Goal: Task Accomplishment & Management: Use online tool/utility

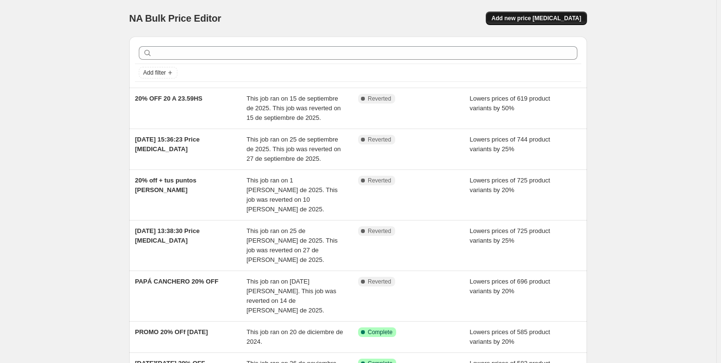
click at [550, 21] on span "Add new price [MEDICAL_DATA]" at bounding box center [537, 18] width 90 height 8
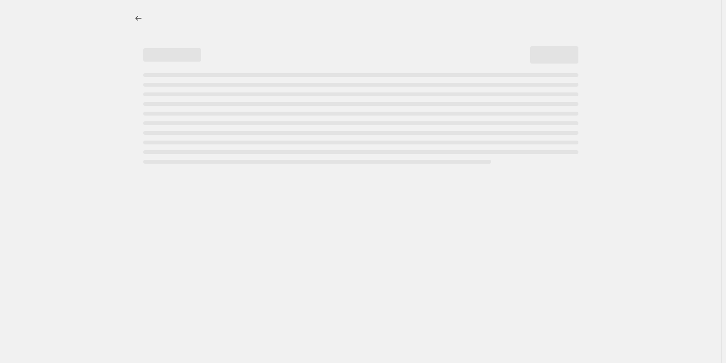
select select "percentage"
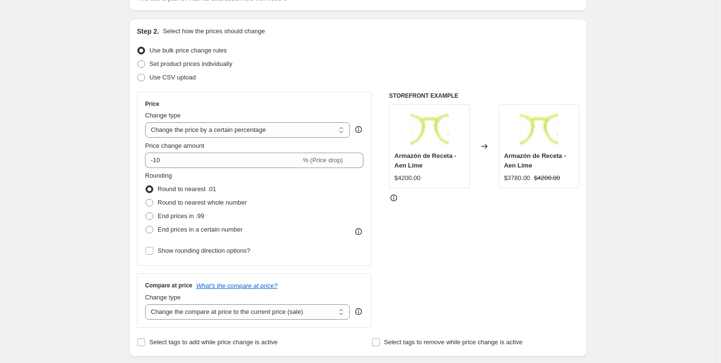
scroll to position [87, 0]
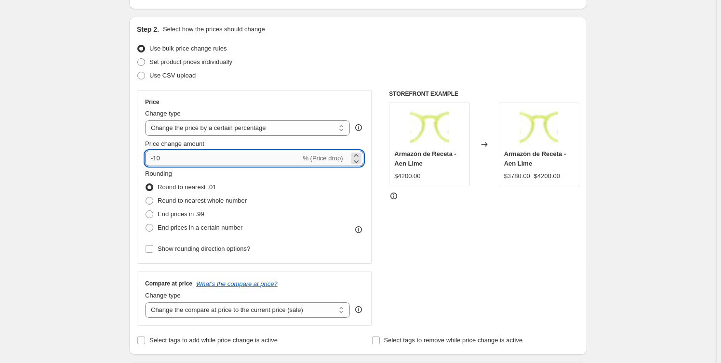
click at [180, 161] on input "-10" at bounding box center [223, 158] width 156 height 15
type input "-1"
type input "-20"
click at [188, 201] on span "Round to nearest whole number" at bounding box center [202, 200] width 89 height 7
click at [146, 198] on input "Round to nearest whole number" at bounding box center [146, 197] width 0 height 0
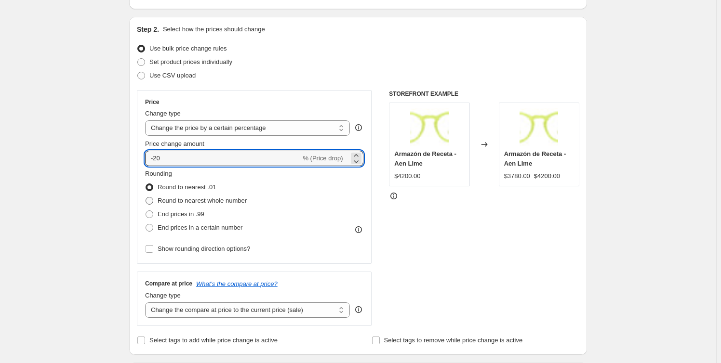
radio input "true"
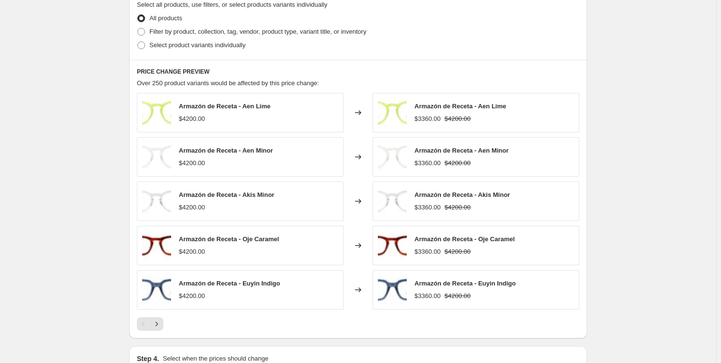
scroll to position [600, 0]
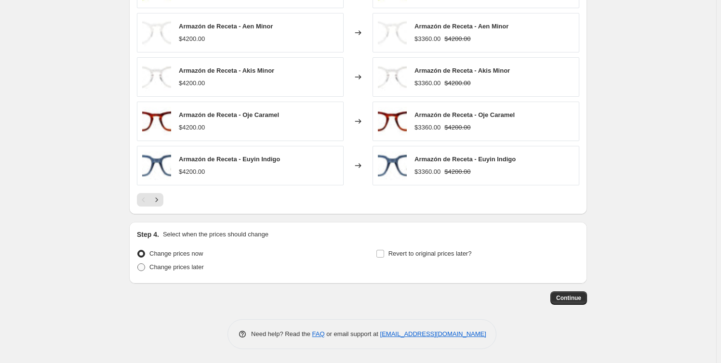
click at [189, 269] on span "Change prices later" at bounding box center [176, 267] width 54 height 7
click at [138, 264] on input "Change prices later" at bounding box center [137, 264] width 0 height 0
radio input "true"
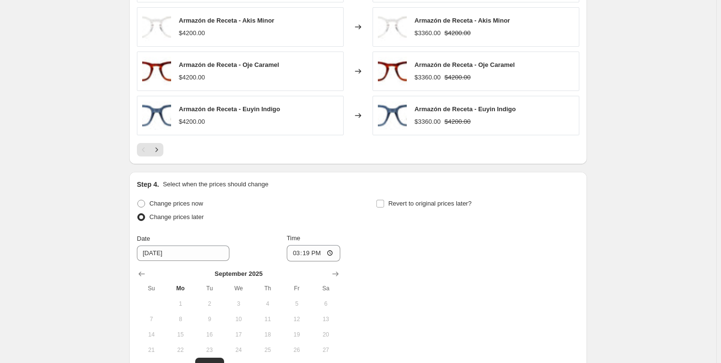
scroll to position [687, 0]
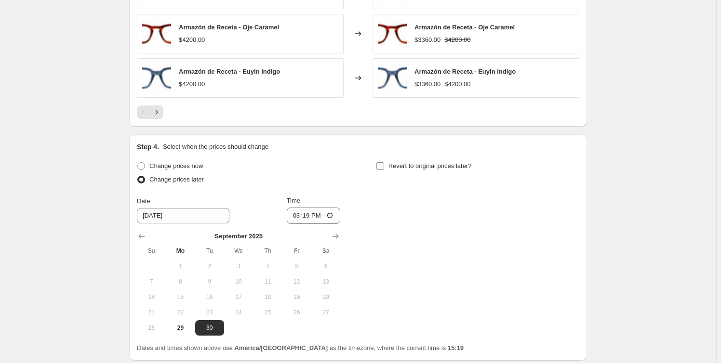
click at [417, 167] on span "Revert to original prices later?" at bounding box center [430, 165] width 83 height 7
click at [384, 167] on input "Revert to original prices later?" at bounding box center [381, 166] width 8 height 8
checkbox input "true"
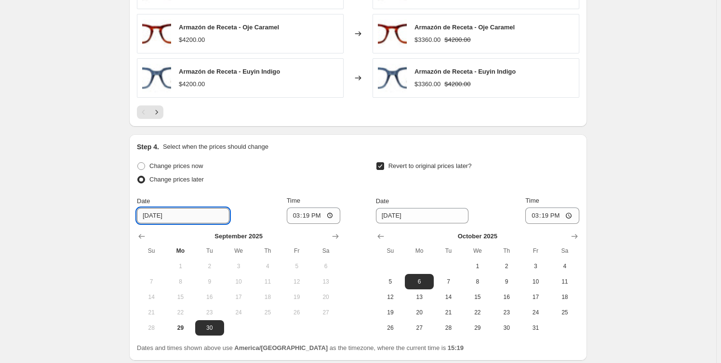
click at [193, 214] on input "[DATE]" at bounding box center [183, 215] width 93 height 15
click at [334, 236] on icon "Show next month, October 2025" at bounding box center [336, 237] width 10 height 10
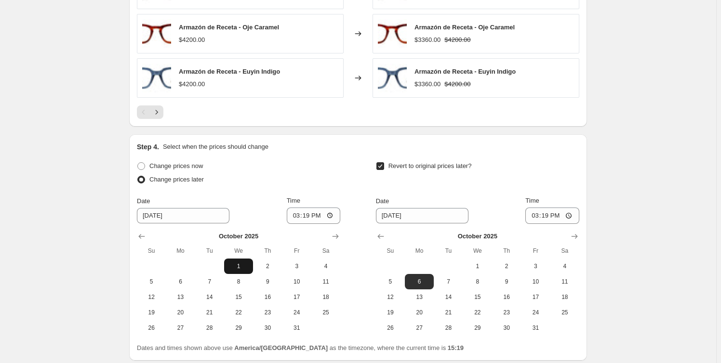
click at [241, 261] on button "1" at bounding box center [238, 266] width 29 height 15
type input "[DATE]"
click at [312, 217] on input "15:19" at bounding box center [314, 216] width 54 height 16
type input "10:00"
click at [398, 214] on input "[DATE]" at bounding box center [422, 215] width 93 height 15
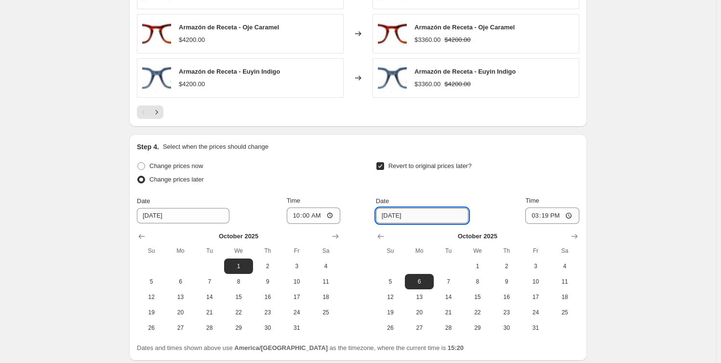
click at [416, 217] on input "[DATE]" at bounding box center [422, 215] width 93 height 15
click at [484, 278] on span "8" at bounding box center [477, 282] width 21 height 8
type input "[DATE]"
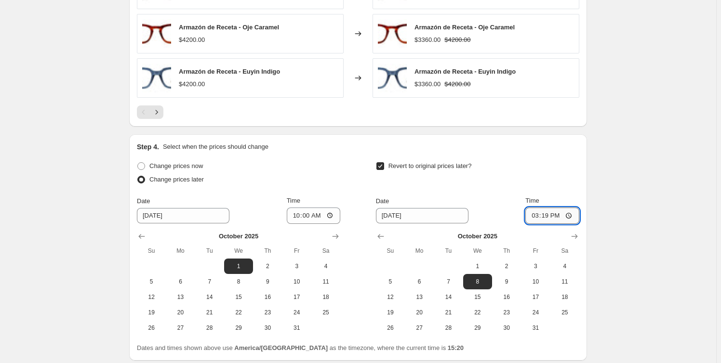
click at [547, 213] on input "15:19" at bounding box center [552, 216] width 54 height 16
type input "20:00"
click at [562, 174] on div "Revert to original prices later?" at bounding box center [477, 174] width 203 height 29
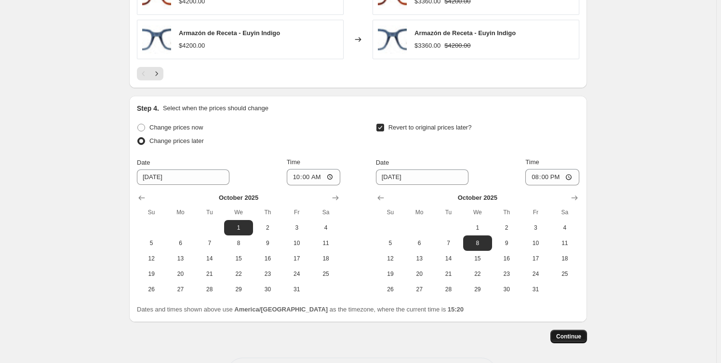
scroll to position [765, 0]
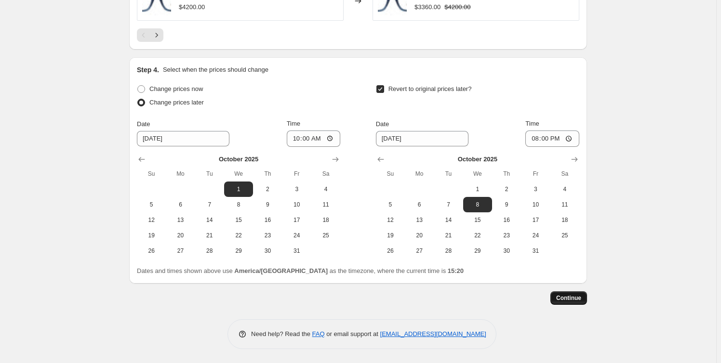
click at [581, 295] on span "Continue" at bounding box center [568, 299] width 25 height 8
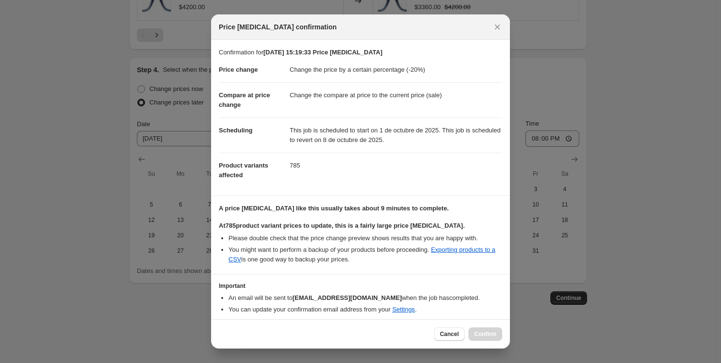
scroll to position [34, 0]
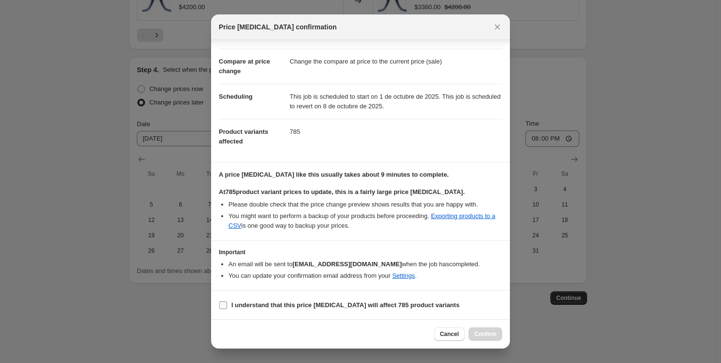
click at [237, 308] on b "I understand that this price [MEDICAL_DATA] will affect 785 product variants" at bounding box center [345, 305] width 228 height 7
click at [227, 308] on input "I understand that this price [MEDICAL_DATA] will affect 785 product variants" at bounding box center [223, 306] width 8 height 8
checkbox input "true"
click at [479, 335] on span "Confirm" at bounding box center [485, 335] width 22 height 8
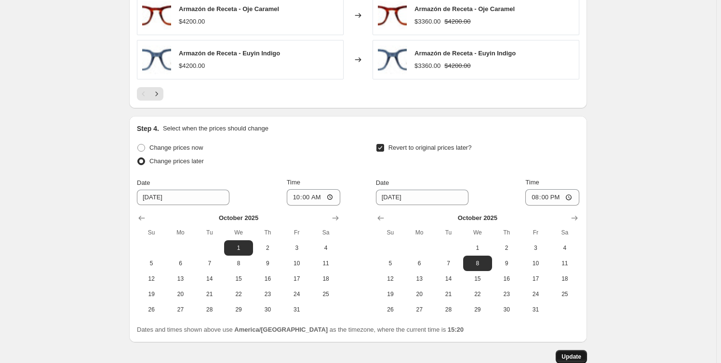
click at [560, 354] on button "Update" at bounding box center [571, 356] width 31 height 13
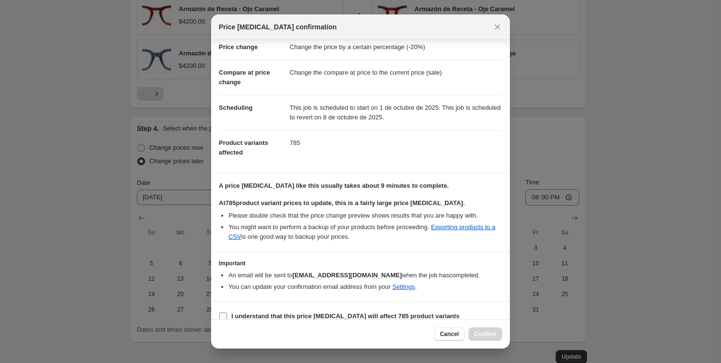
scroll to position [34, 0]
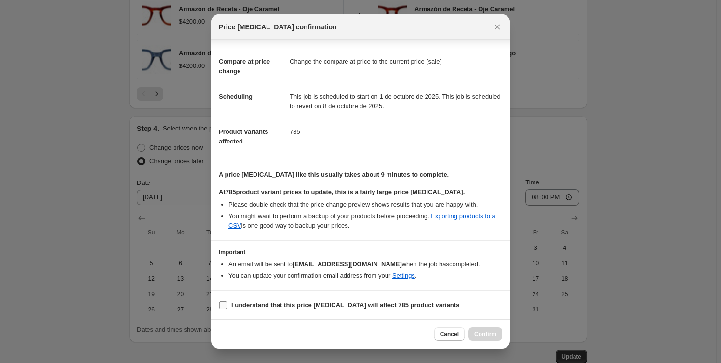
click at [292, 306] on b "I understand that this price [MEDICAL_DATA] will affect 785 product variants" at bounding box center [345, 305] width 228 height 7
click at [227, 306] on input "I understand that this price [MEDICAL_DATA] will affect 785 product variants" at bounding box center [223, 306] width 8 height 8
checkbox input "true"
click at [490, 334] on span "Confirm" at bounding box center [485, 335] width 22 height 8
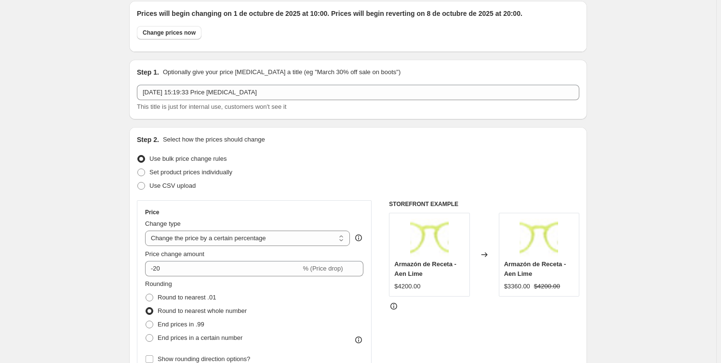
scroll to position [0, 0]
